Goal: Task Accomplishment & Management: Manage account settings

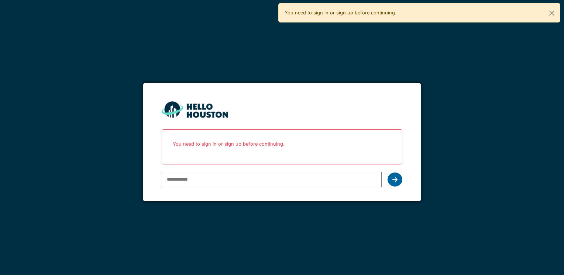
type input "**********"
click at [394, 181] on icon at bounding box center [394, 180] width 5 height 6
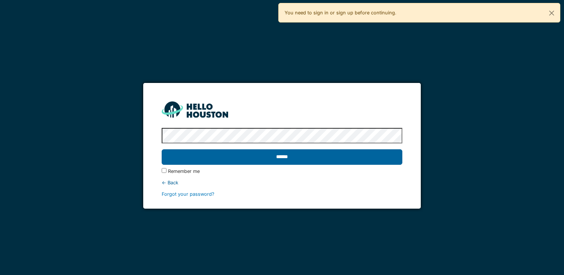
click at [359, 153] on input "******" at bounding box center [282, 156] width 240 height 15
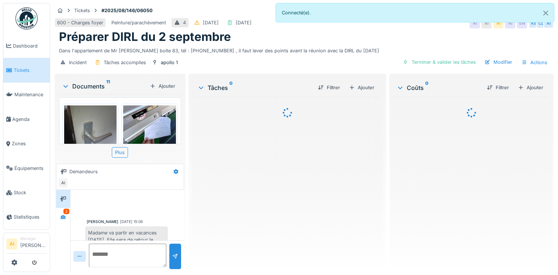
scroll to position [63, 0]
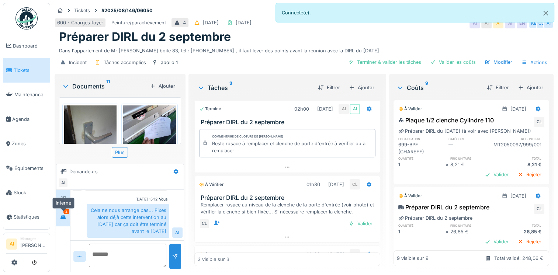
click at [66, 217] on div at bounding box center [63, 216] width 11 height 9
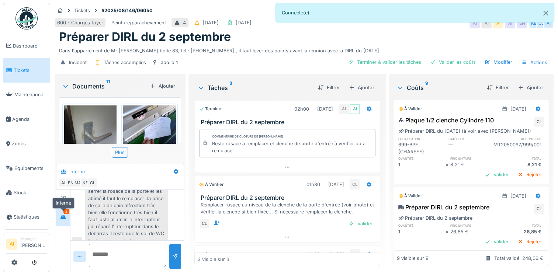
scroll to position [160, 0]
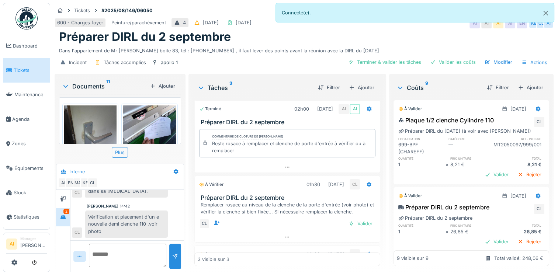
click at [112, 194] on div "La locataire est absente ,elle ne répond ni à la sonnette ,ni au tel .un avis d…" at bounding box center [126, 180] width 83 height 34
click at [112, 193] on div "La locataire est absente ,elle ne répond ni à la sonnette ,ni au tel .un avis d…" at bounding box center [126, 180] width 83 height 34
click at [173, 220] on div "Charef Lahmar 14:42 Vérification et placement d'un e nouvelle demi clenche 110 …" at bounding box center [127, 221] width 111 height 34
click at [174, 206] on div "Charef Lahmar 14:42 Vérification et placement d'un e nouvelle demi clenche 110 …" at bounding box center [127, 221] width 111 height 34
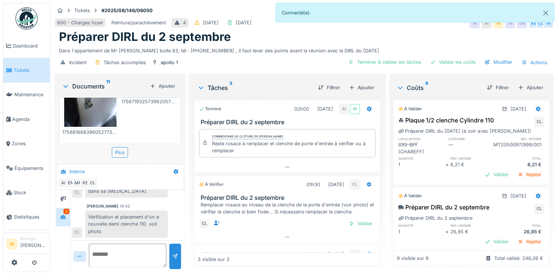
scroll to position [0, 0]
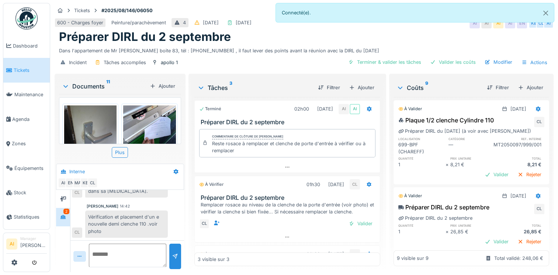
click at [98, 117] on img at bounding box center [90, 141] width 52 height 70
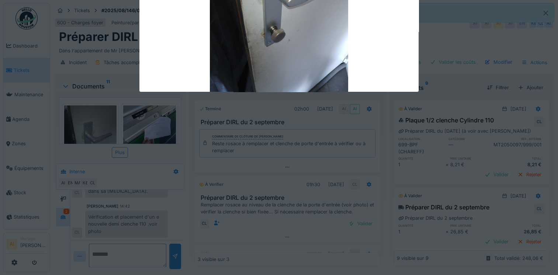
click at [98, 117] on div at bounding box center [279, 137] width 558 height 275
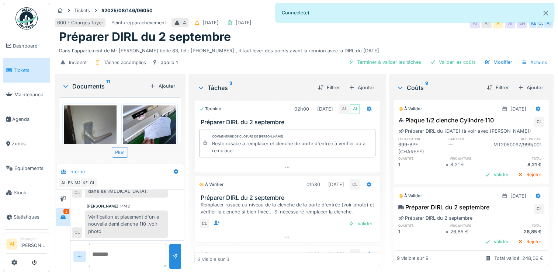
click at [98, 117] on img at bounding box center [90, 141] width 52 height 70
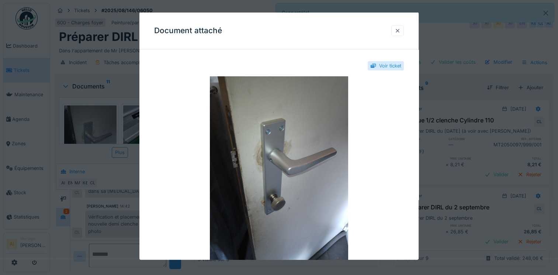
click at [401, 31] on div at bounding box center [398, 30] width 6 height 7
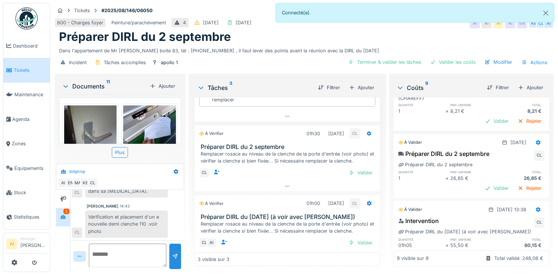
scroll to position [62, 0]
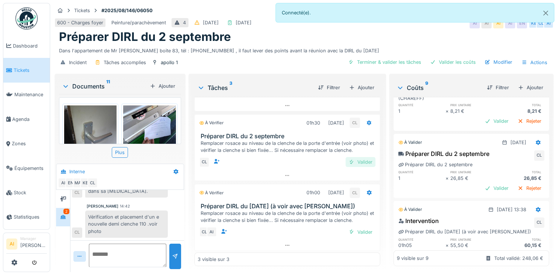
click at [353, 157] on div "Valider" at bounding box center [361, 162] width 30 height 10
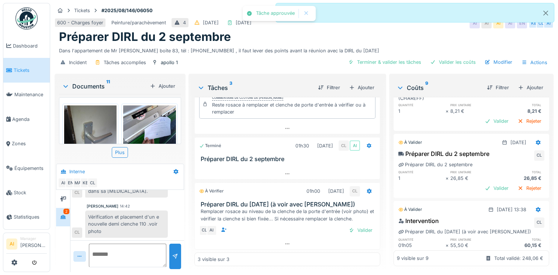
scroll to position [37, 0]
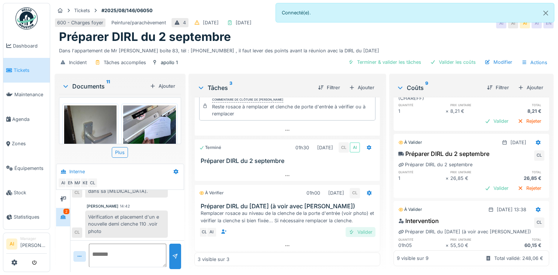
click at [359, 227] on div "Valider" at bounding box center [361, 232] width 30 height 10
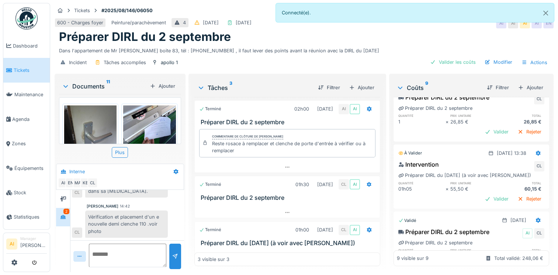
scroll to position [0, 0]
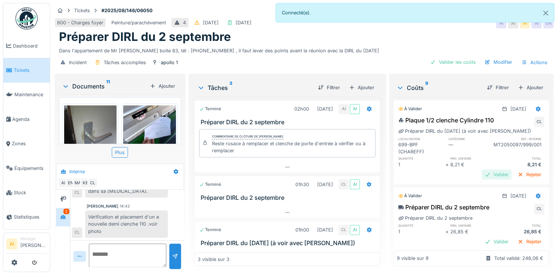
click at [484, 170] on div "Valider" at bounding box center [497, 175] width 30 height 10
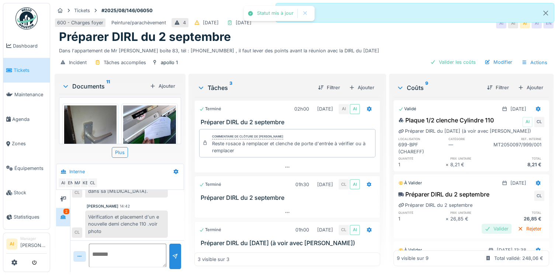
click at [482, 224] on div "Valider" at bounding box center [497, 229] width 30 height 10
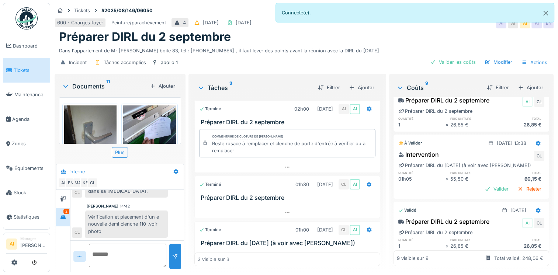
scroll to position [96, 0]
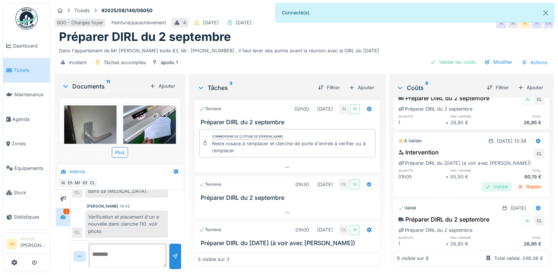
click at [490, 182] on div "Valider" at bounding box center [497, 187] width 30 height 10
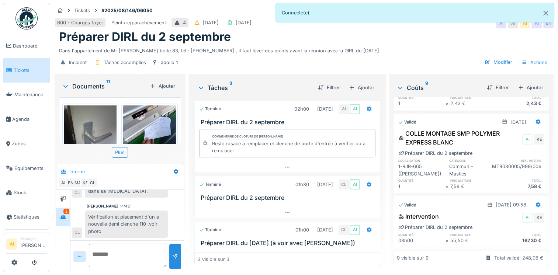
scroll to position [422, 0]
click at [323, 58] on div "Incident Tâches accomplies apollo 1 Modifier Actions" at bounding box center [304, 62] width 499 height 17
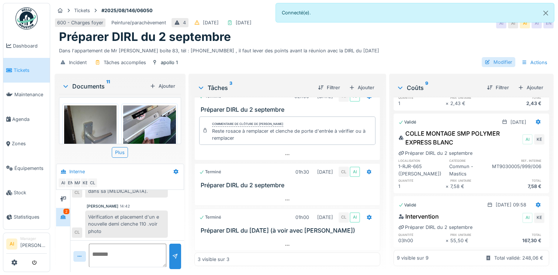
click at [498, 57] on div "Modifier" at bounding box center [499, 62] width 34 height 10
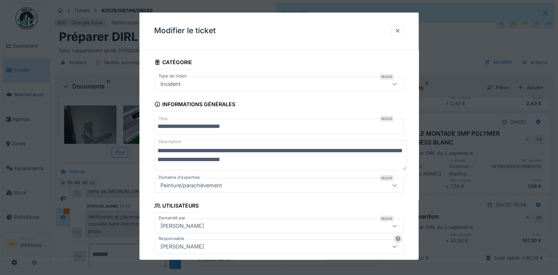
click at [398, 29] on div at bounding box center [398, 30] width 6 height 7
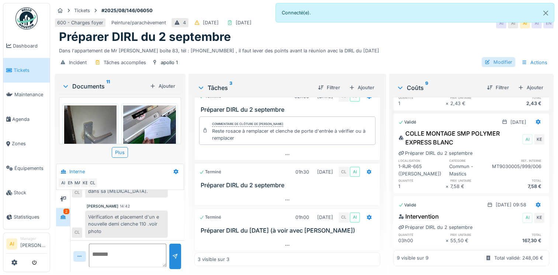
click at [503, 58] on div "Modifier" at bounding box center [499, 62] width 34 height 10
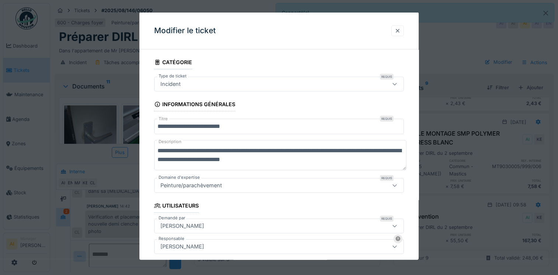
click at [403, 29] on div at bounding box center [397, 30] width 13 height 11
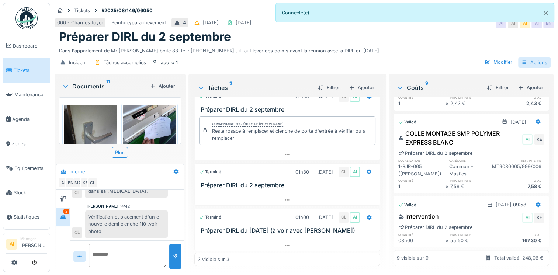
click at [522, 60] on icon at bounding box center [525, 62] width 6 height 5
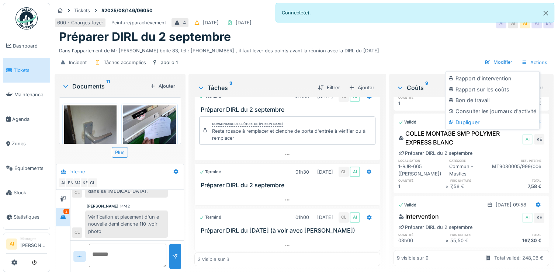
click at [446, 35] on div "Préparer DIRL du 2 septembre" at bounding box center [304, 37] width 490 height 14
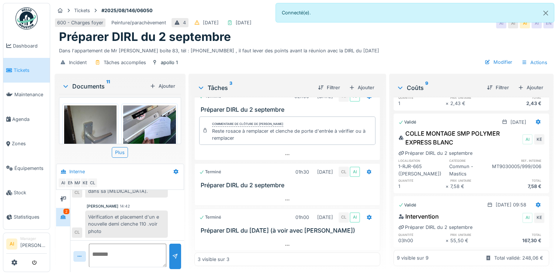
scroll to position [0, 0]
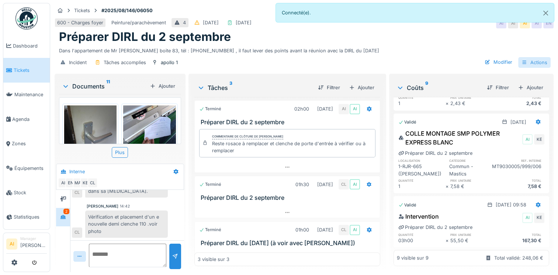
click at [522, 60] on icon at bounding box center [525, 62] width 6 height 5
click at [452, 36] on div "Préparer DIRL du 2 septembre" at bounding box center [304, 37] width 490 height 14
click at [493, 61] on div "Modifier" at bounding box center [499, 62] width 34 height 10
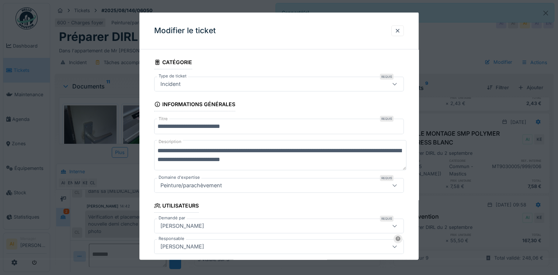
click at [407, 106] on div "**********" at bounding box center [278, 275] width 279 height 440
click at [399, 32] on div at bounding box center [398, 30] width 6 height 7
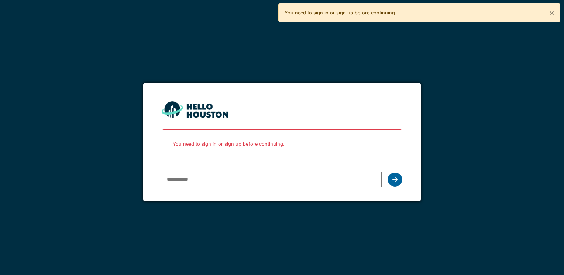
type input "**********"
click at [398, 184] on div at bounding box center [394, 180] width 15 height 14
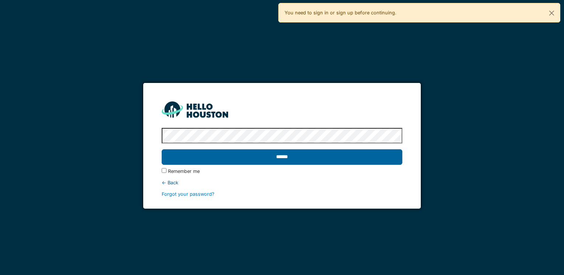
click at [359, 159] on input "******" at bounding box center [282, 156] width 240 height 15
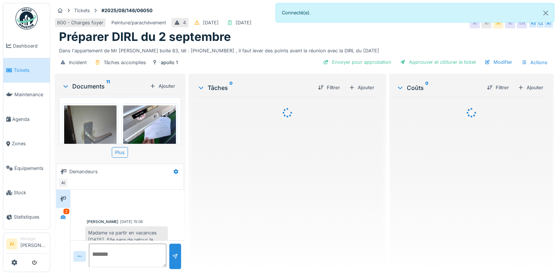
scroll to position [63, 0]
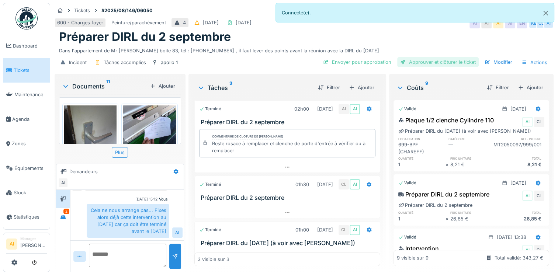
click at [422, 60] on div "Approuver et clôturer le ticket" at bounding box center [438, 62] width 82 height 10
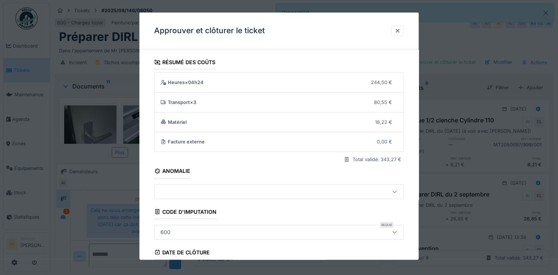
click at [317, 230] on div "600" at bounding box center [264, 232] width 213 height 8
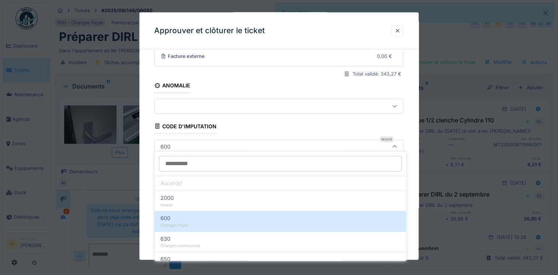
scroll to position [95, 0]
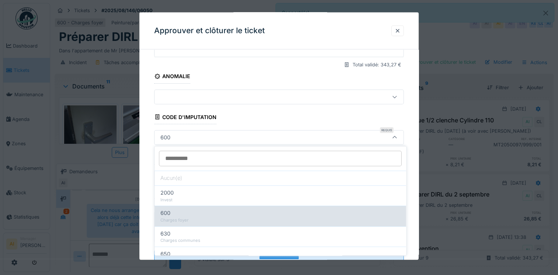
click at [281, 217] on div "Charges foyer" at bounding box center [280, 220] width 240 height 6
click at [197, 220] on div "Charges foyer" at bounding box center [280, 220] width 240 height 6
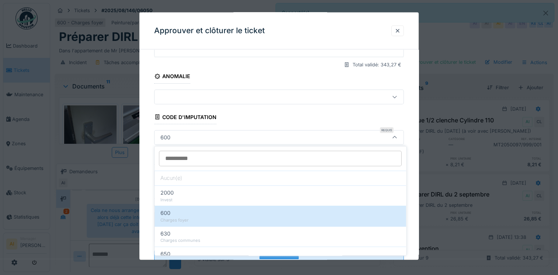
click at [414, 126] on div "**********" at bounding box center [278, 124] width 279 height 326
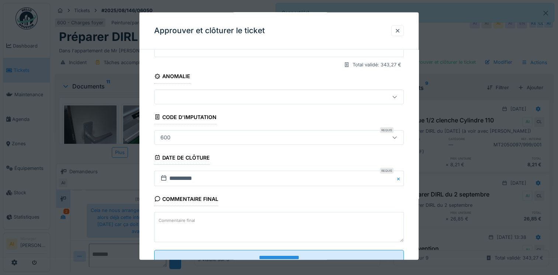
click at [267, 137] on div "600" at bounding box center [264, 137] width 213 height 8
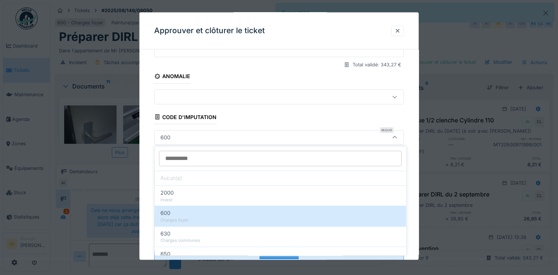
click at [266, 138] on div "600" at bounding box center [264, 137] width 213 height 8
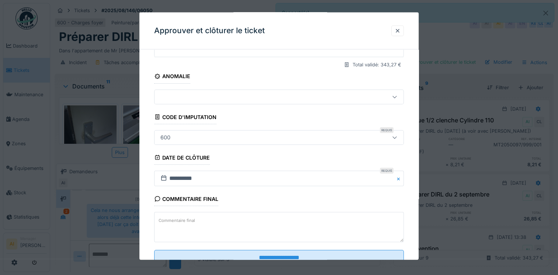
click at [266, 138] on div "600" at bounding box center [264, 137] width 213 height 8
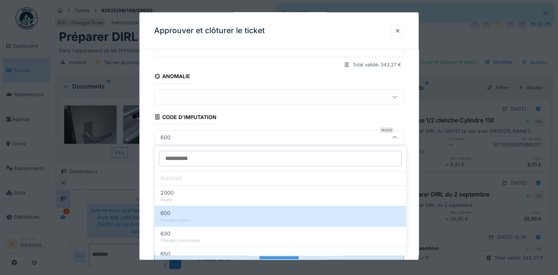
click at [264, 139] on div "600" at bounding box center [264, 137] width 213 height 8
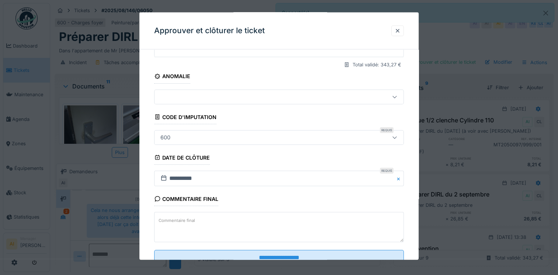
click at [173, 133] on div "600" at bounding box center [166, 137] width 16 height 8
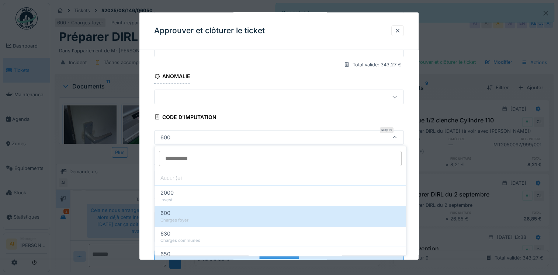
click at [172, 133] on div "600" at bounding box center [166, 137] width 16 height 8
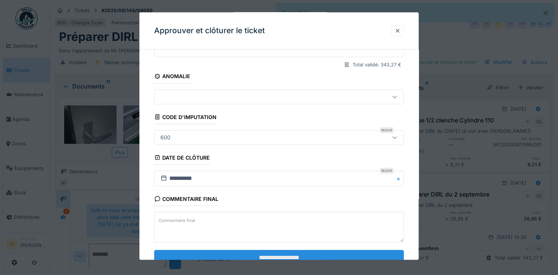
click at [314, 255] on input "**********" at bounding box center [279, 257] width 250 height 15
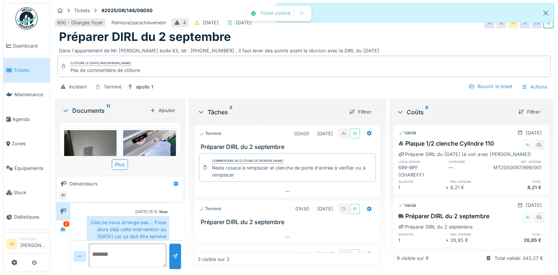
scroll to position [75, 0]
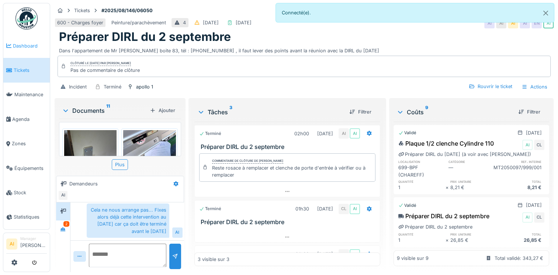
click at [29, 43] on span "Dashboard" at bounding box center [30, 45] width 34 height 7
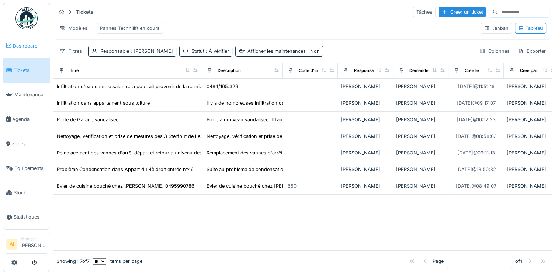
click at [21, 47] on span "Dashboard" at bounding box center [30, 45] width 34 height 7
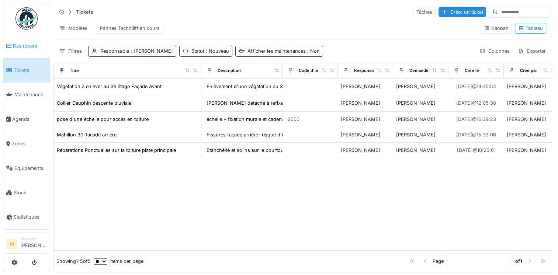
click at [25, 47] on span "Dashboard" at bounding box center [30, 45] width 34 height 7
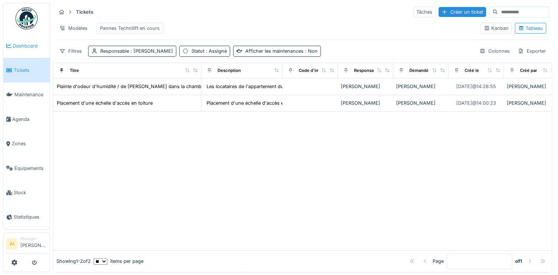
click at [21, 46] on span "Dashboard" at bounding box center [30, 45] width 34 height 7
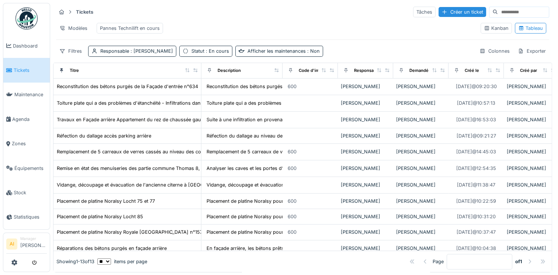
scroll to position [53, 0]
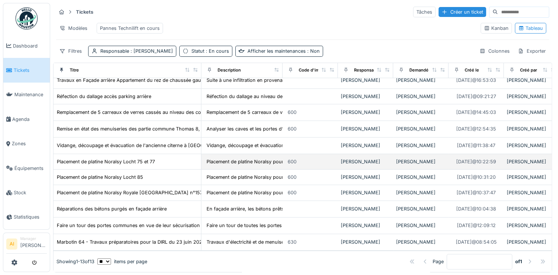
click at [130, 154] on td "Placement de platine Noralsy Locht 75 et 77" at bounding box center [127, 161] width 148 height 15
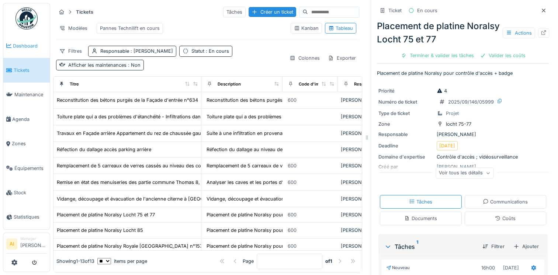
click at [21, 44] on span "Dashboard" at bounding box center [30, 45] width 34 height 7
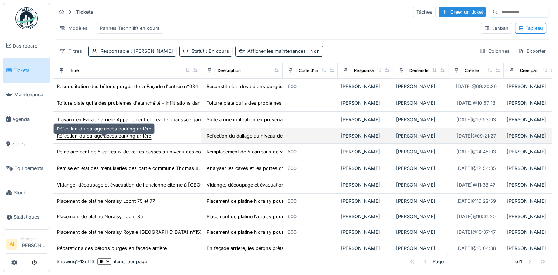
click at [117, 139] on div "Réfection du dallage accès parking arrière" at bounding box center [104, 135] width 94 height 7
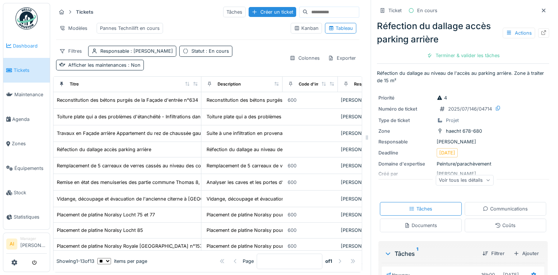
click at [22, 47] on span "Dashboard" at bounding box center [30, 45] width 34 height 7
